Goal: Task Accomplishment & Management: Use online tool/utility

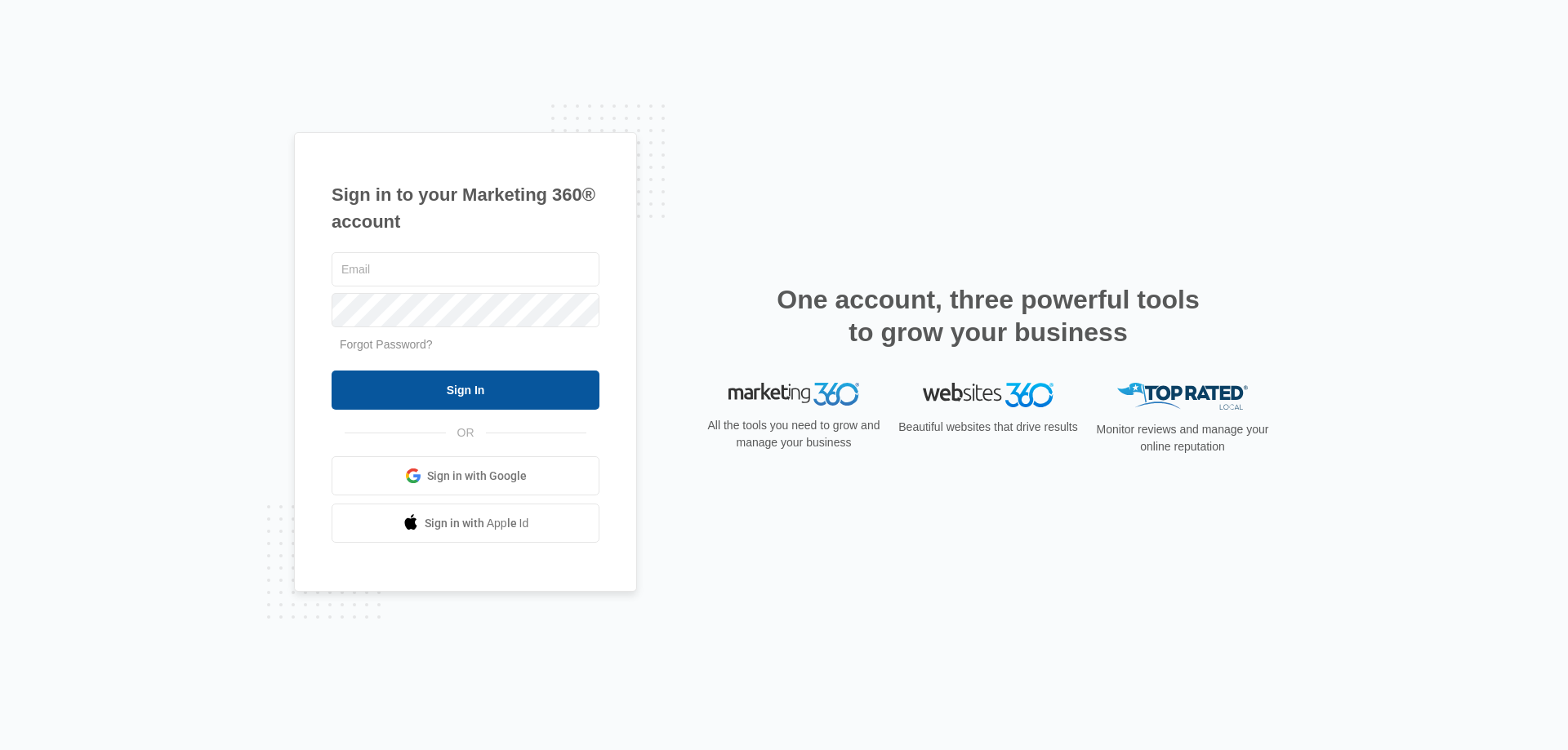
type input "[EMAIL_ADDRESS][DOMAIN_NAME]"
click at [472, 384] on input "Sign In" at bounding box center [465, 391] width 268 height 39
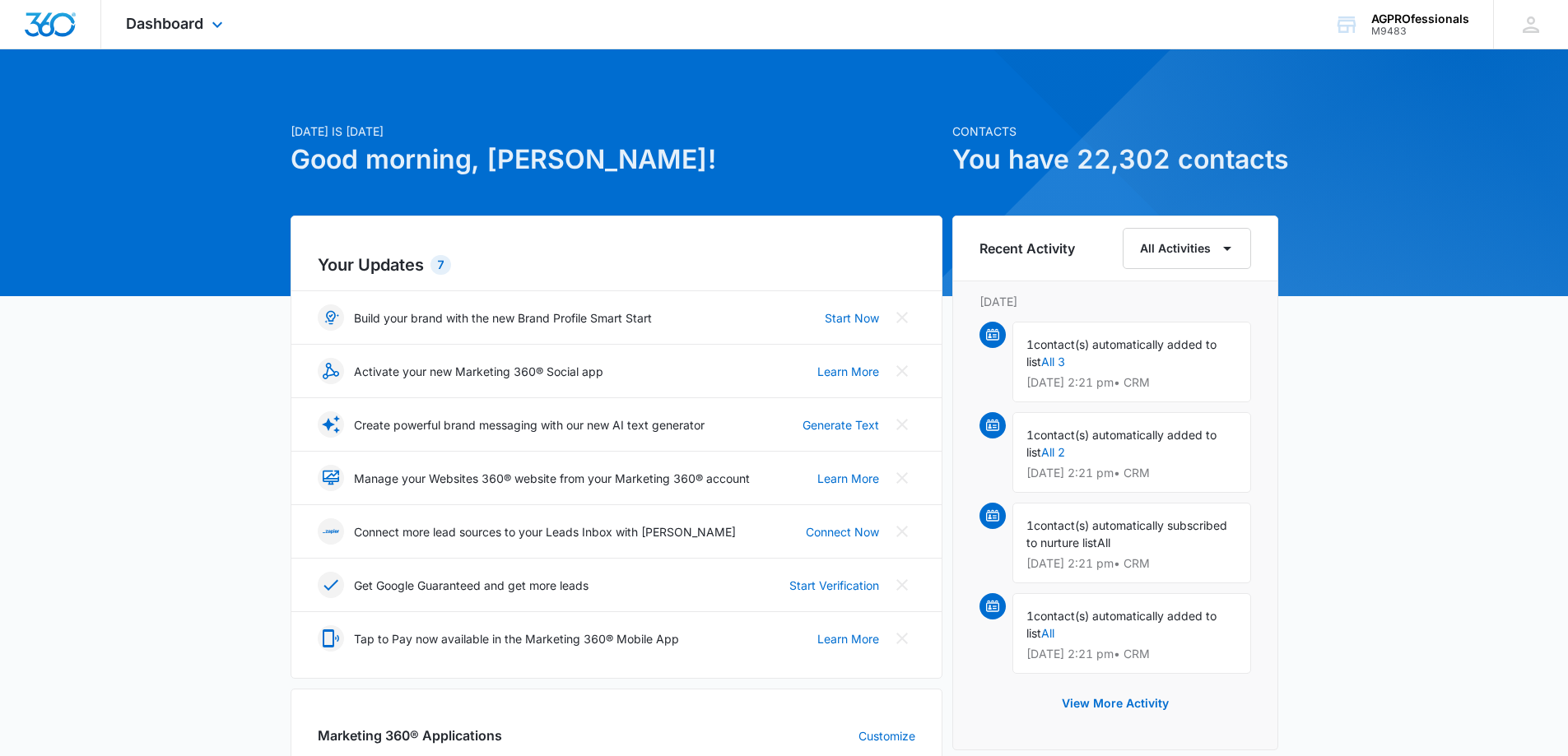
click at [179, 11] on div "Dashboard Apps Reputation Websites Forms CRM Email Social POS Content Ads Intel…" at bounding box center [176, 24] width 150 height 48
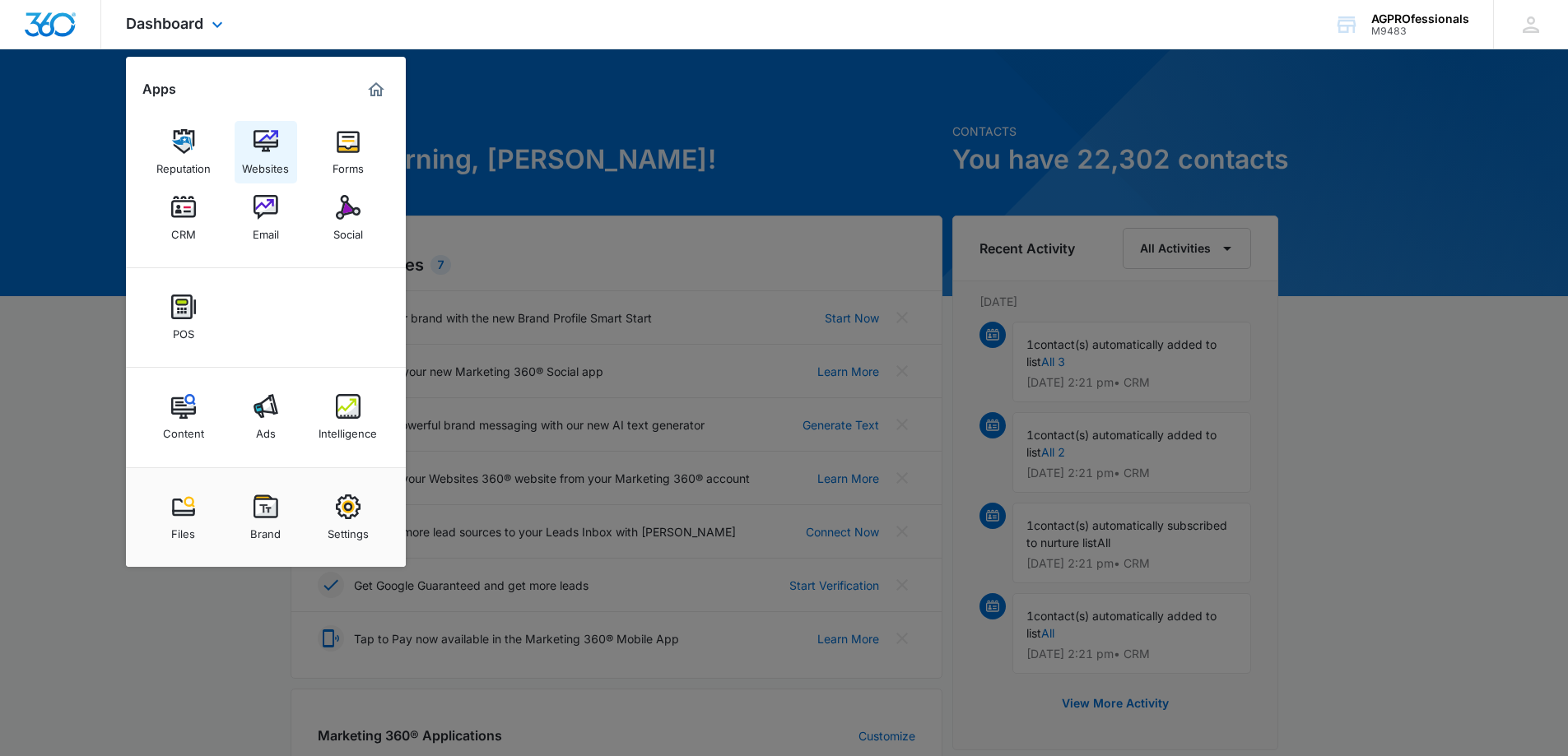
click at [263, 143] on img at bounding box center [266, 141] width 25 height 25
